Goal: Navigation & Orientation: Find specific page/section

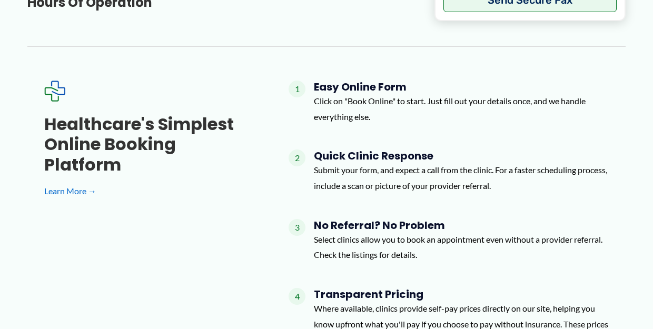
scroll to position [621, 0]
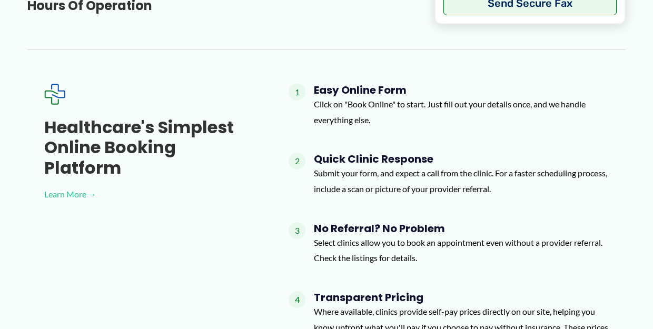
click at [77, 186] on link "Learn More →" at bounding box center [149, 194] width 211 height 16
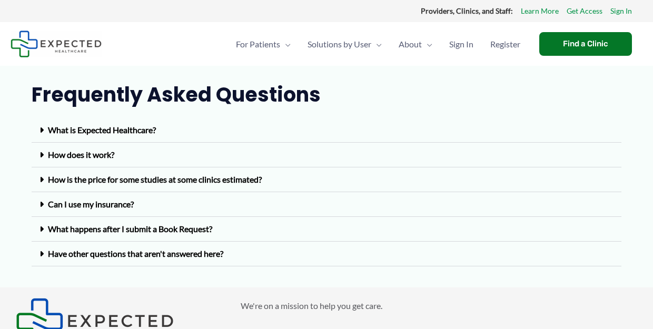
click at [92, 154] on link "How does it work?" at bounding box center [81, 155] width 66 height 10
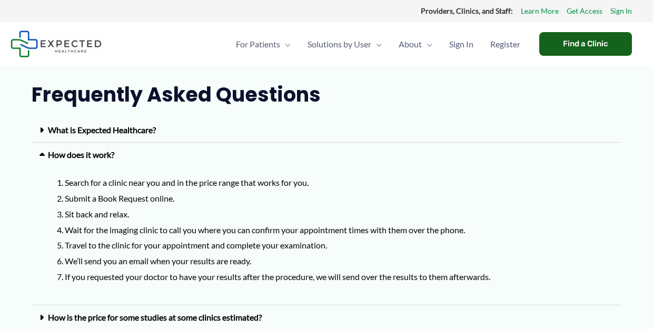
click at [582, 41] on div "Find a Clinic" at bounding box center [585, 44] width 93 height 24
